Goal: Information Seeking & Learning: Check status

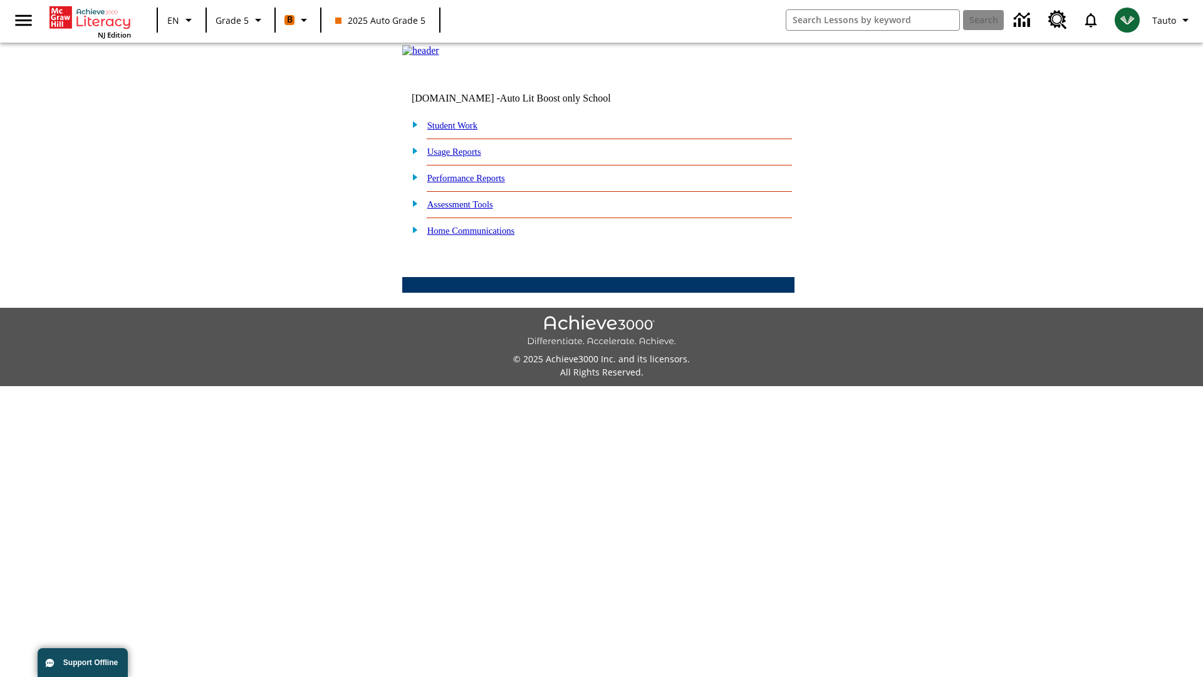
click at [479, 183] on link "Performance Reports" at bounding box center [466, 178] width 78 height 10
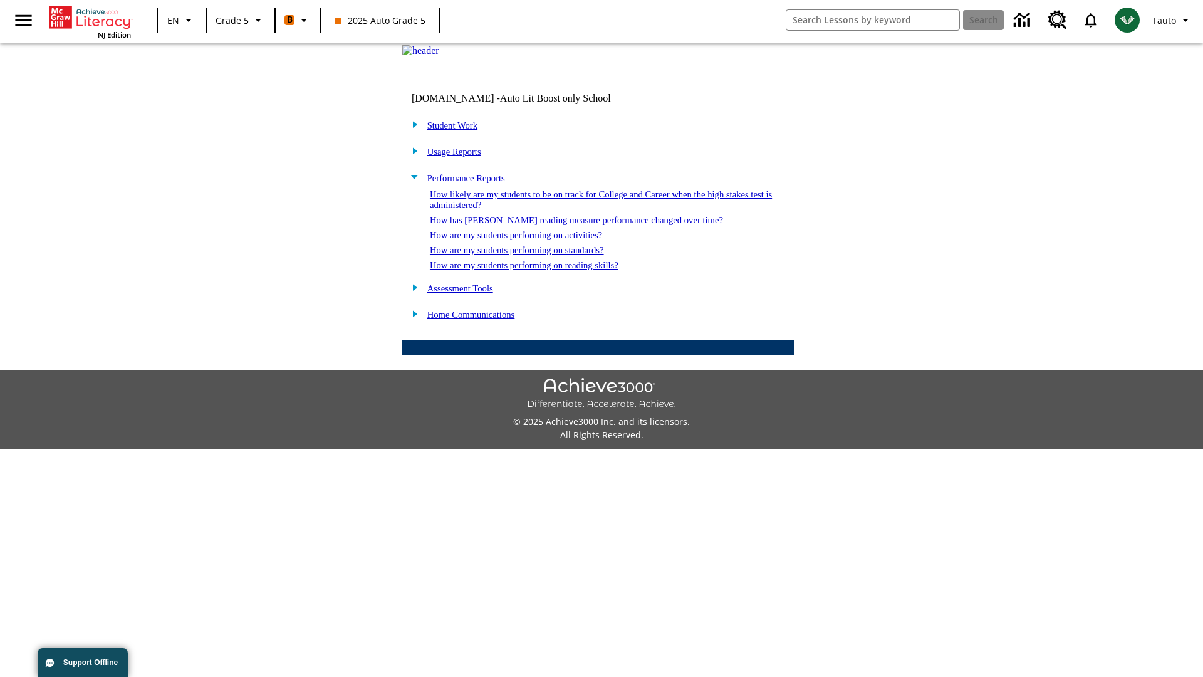
click at [537, 270] on link "How are my students performing on reading skills?" at bounding box center [524, 265] width 189 height 10
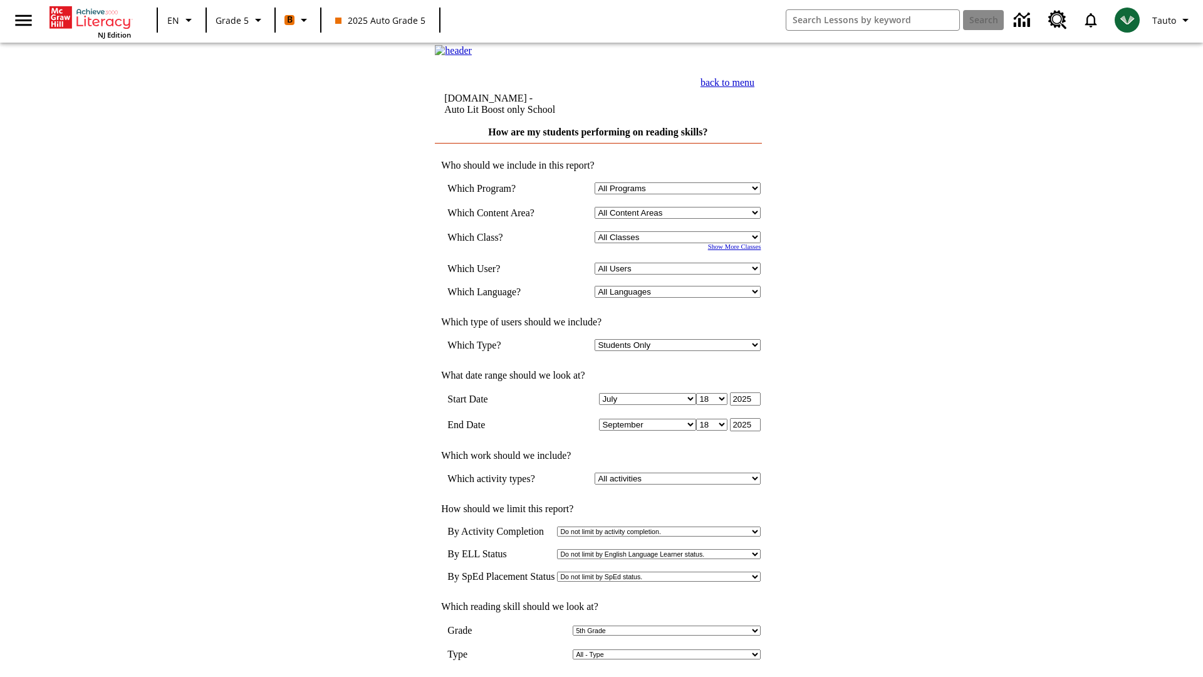
click at [680, 243] on select "Select a Class: All Classes 2025 Auto Grade 5 OL 2025 Auto Grade 6" at bounding box center [678, 237] width 166 height 12
select select "11133131"
select select "21437107"
